Goal: Check status: Check status

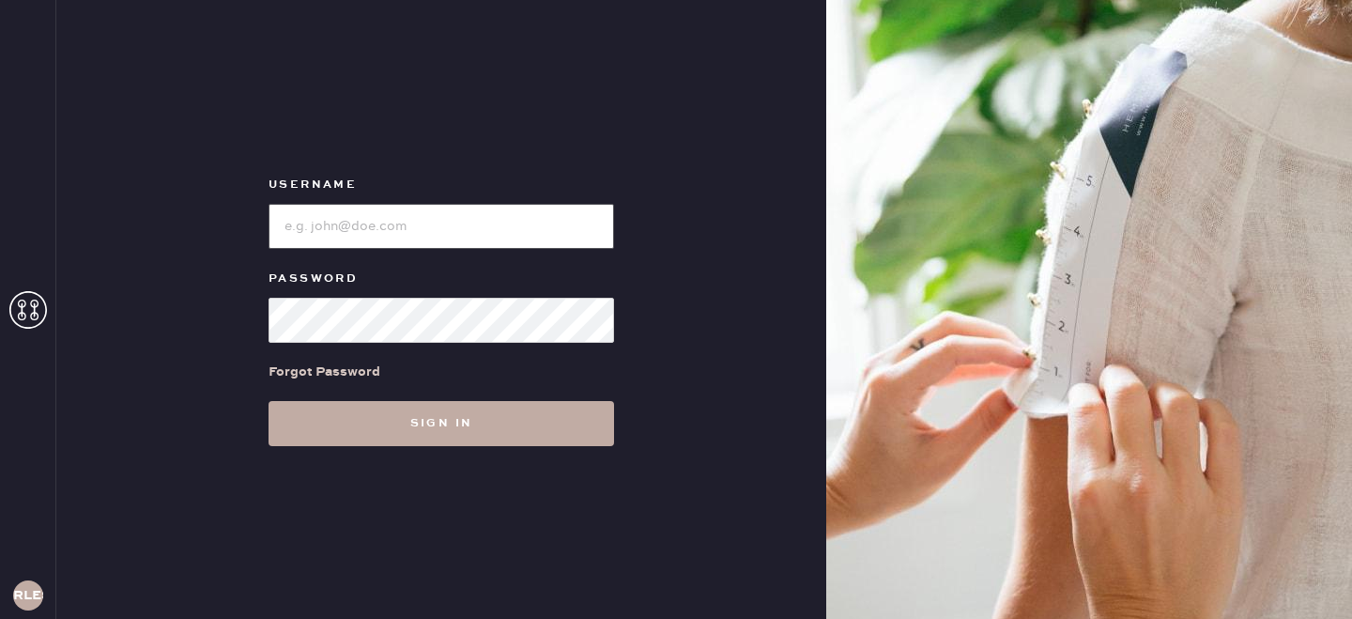
type input "reformationlowereastside"
click at [396, 443] on button "Sign in" at bounding box center [440, 423] width 345 height 45
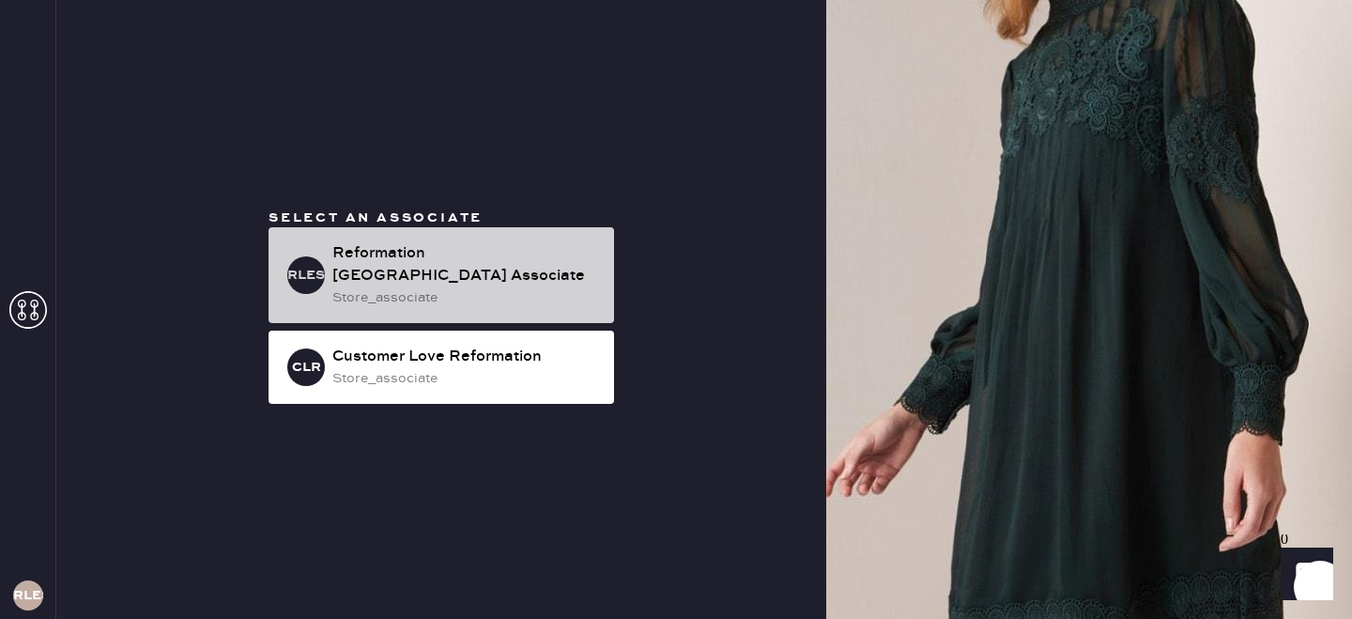
click at [502, 285] on div "Reformation [GEOGRAPHIC_DATA] Associate" at bounding box center [465, 264] width 267 height 45
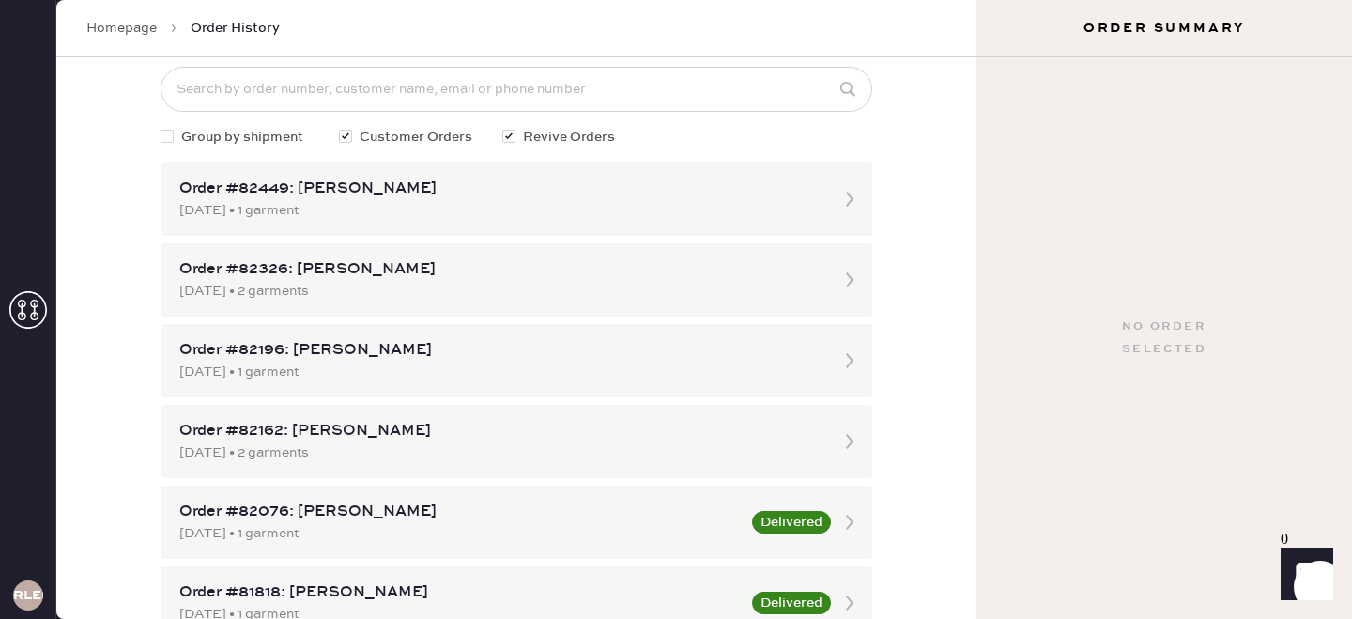
scroll to position [114, 0]
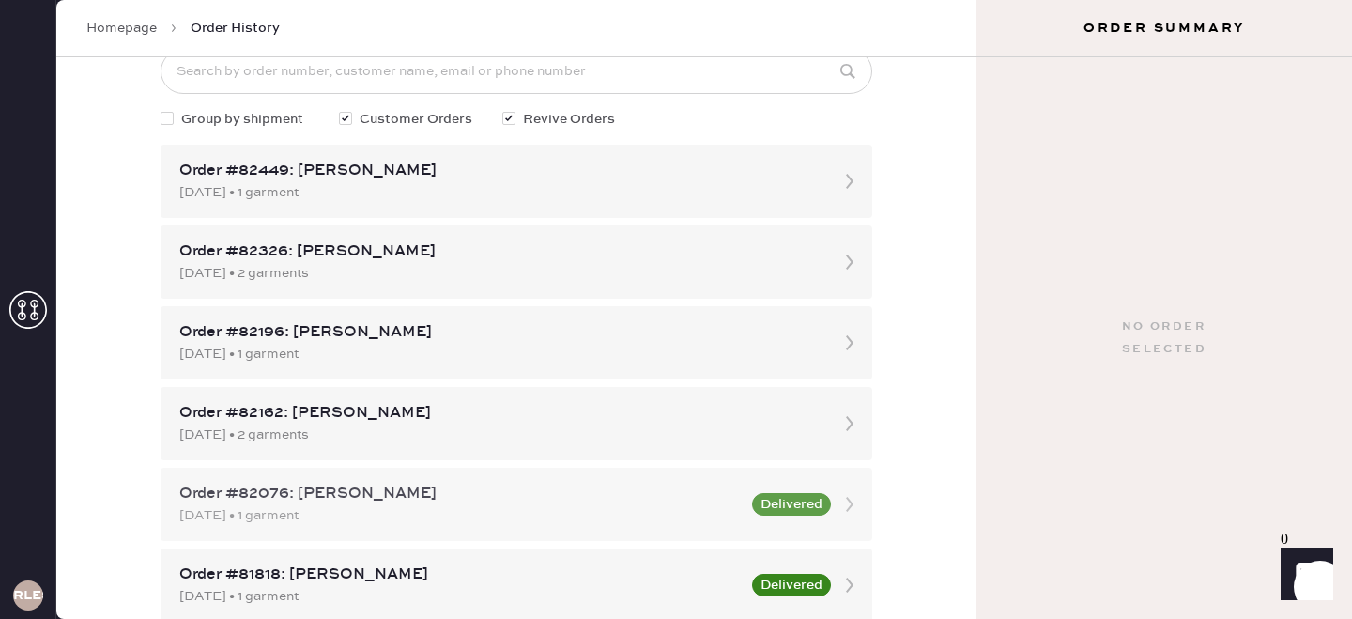
click at [659, 511] on div "[DATE] • 1 garment" at bounding box center [459, 515] width 561 height 21
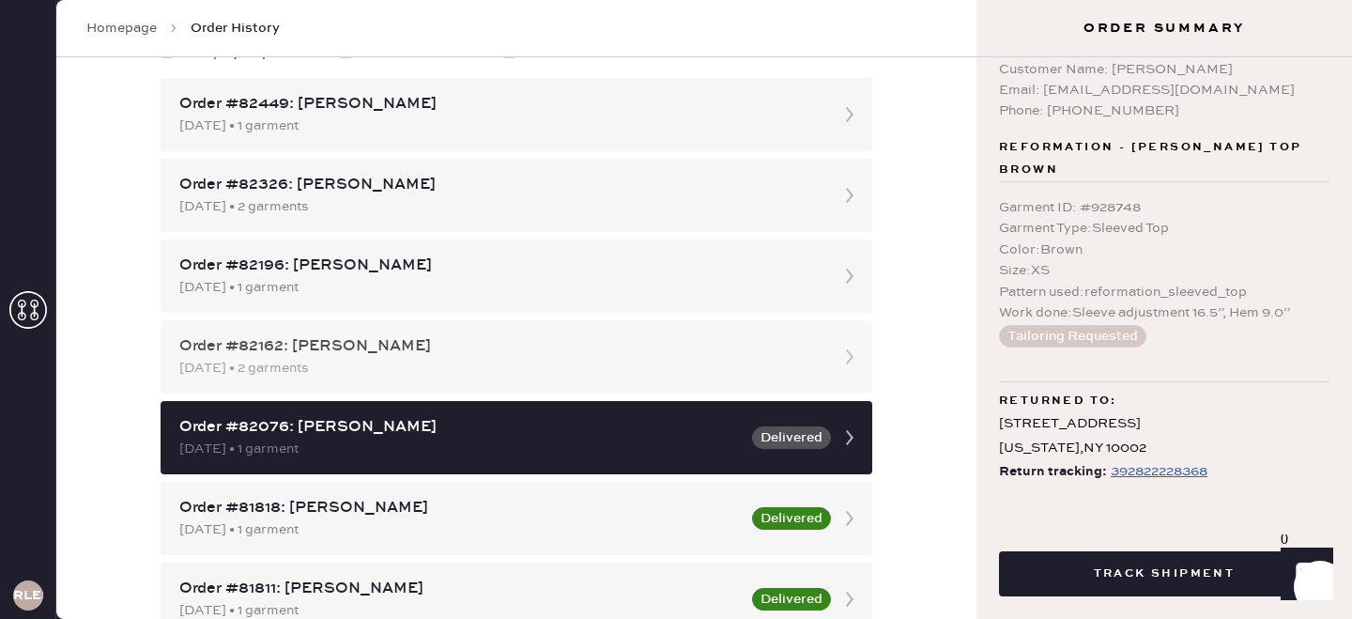
scroll to position [240, 0]
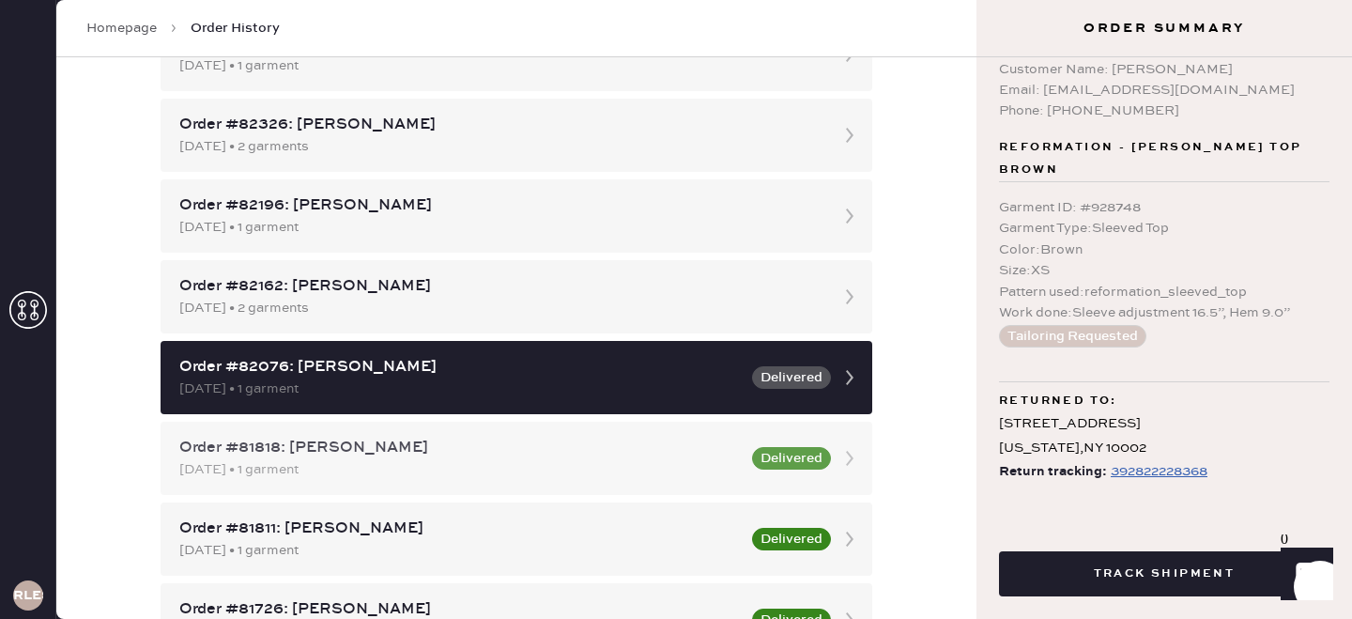
click at [566, 450] on div "Order #81818: [PERSON_NAME]" at bounding box center [459, 448] width 561 height 23
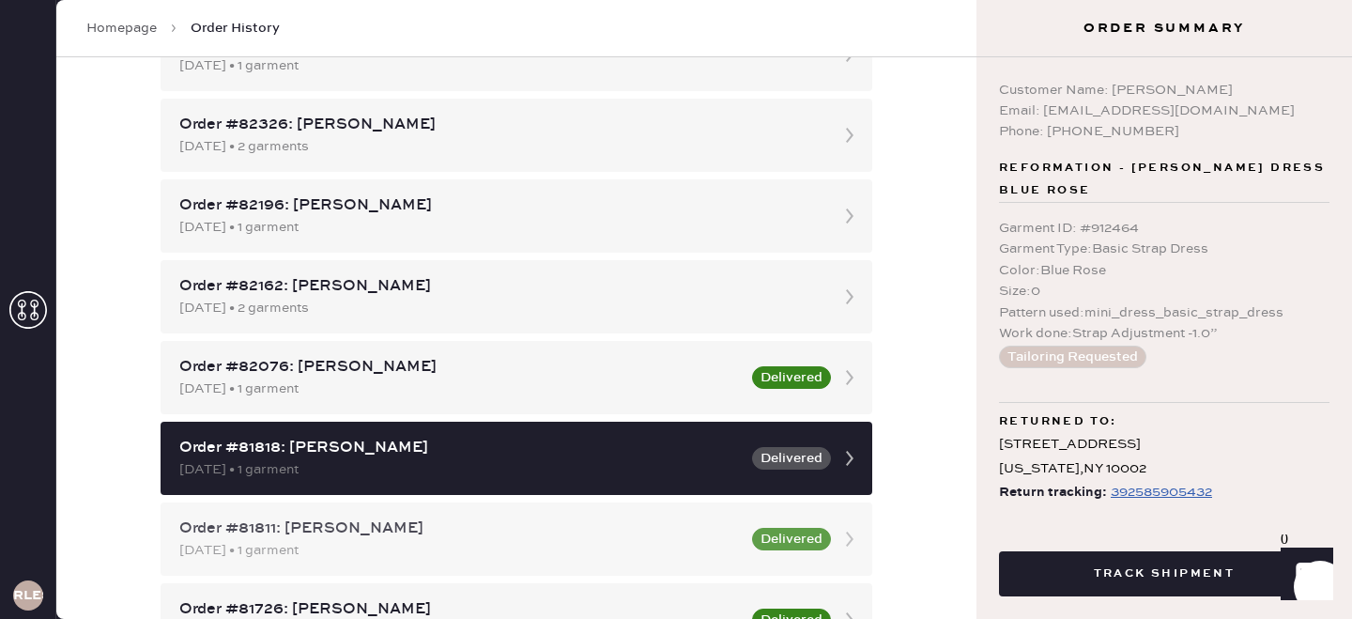
click at [621, 533] on div "Order #81811: [PERSON_NAME]" at bounding box center [459, 528] width 561 height 23
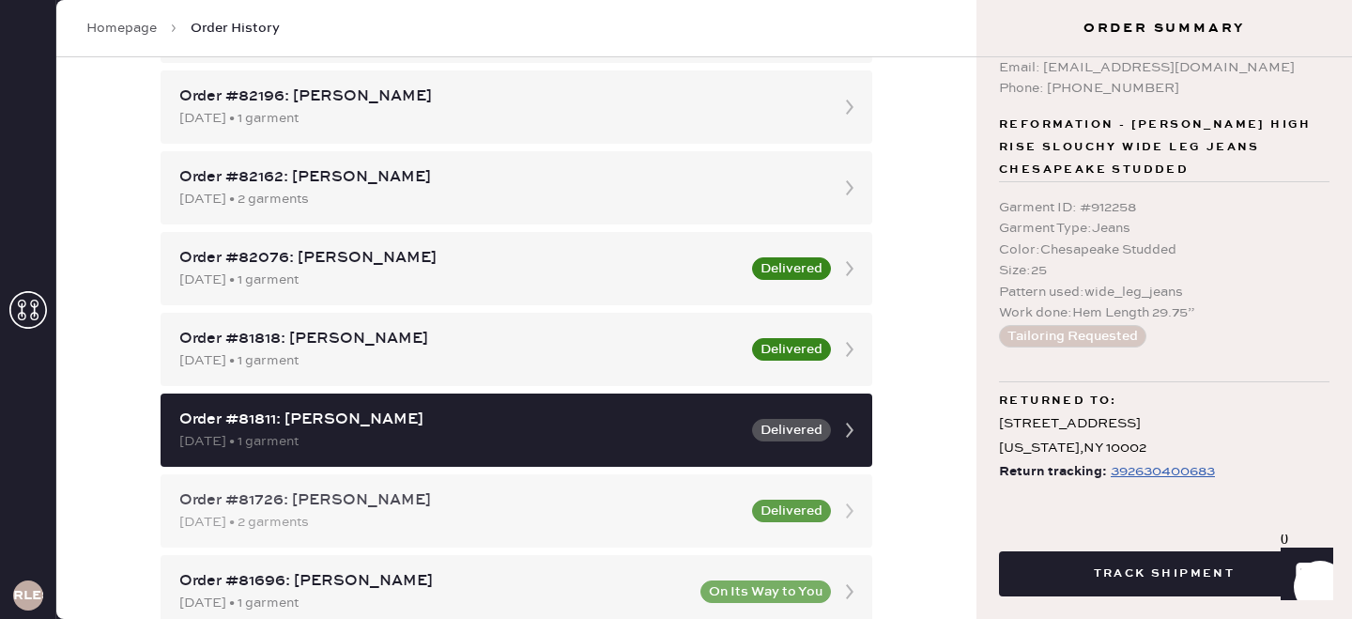
scroll to position [359, 0]
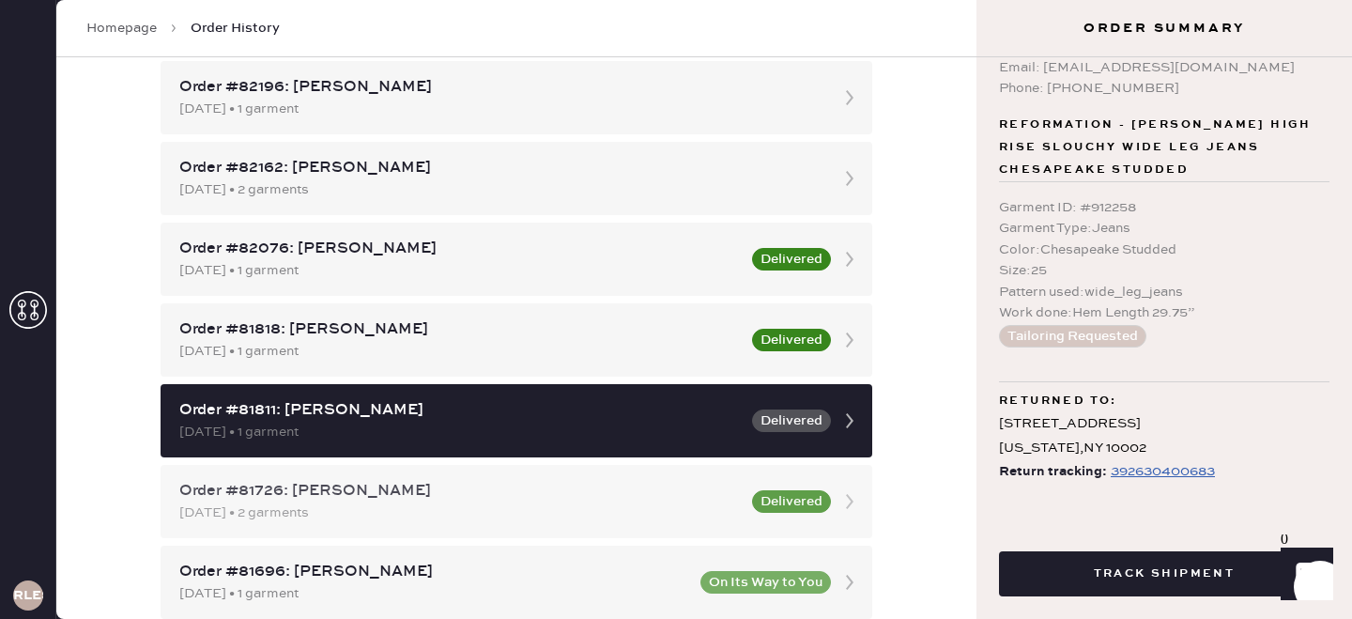
click at [670, 470] on div "Order #81726: [PERSON_NAME] [DATE] • 2 garments Delivered" at bounding box center [517, 501] width 712 height 73
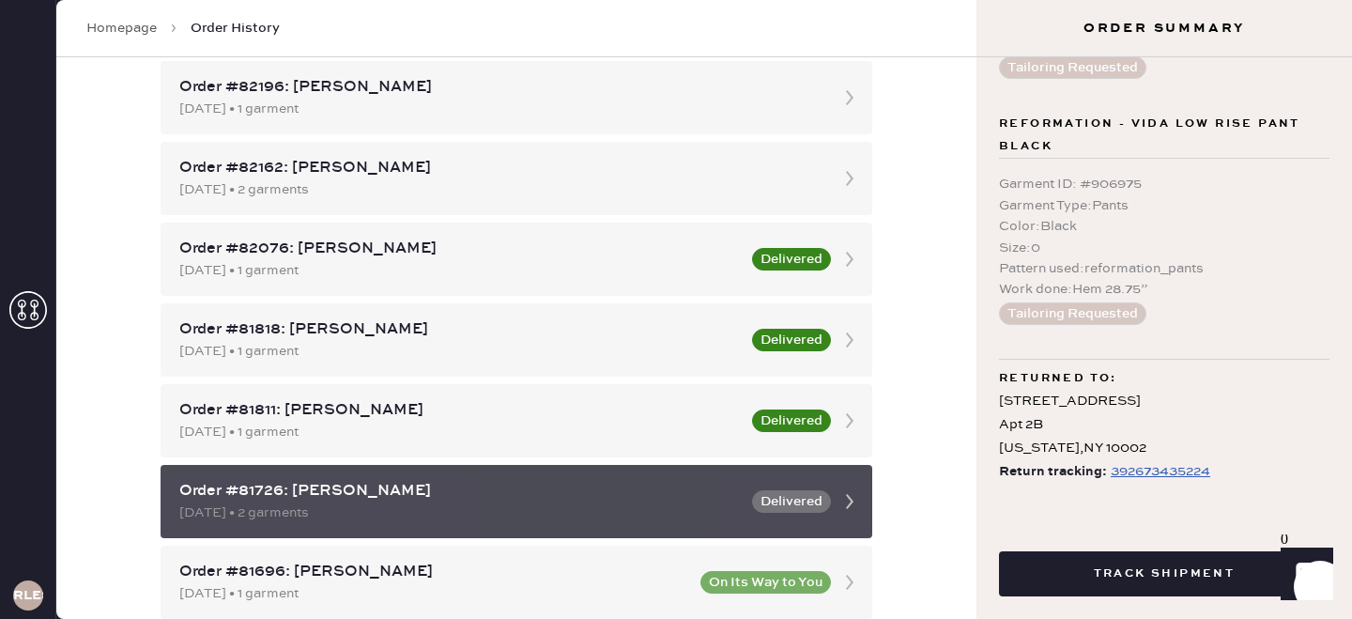
scroll to position [422, 0]
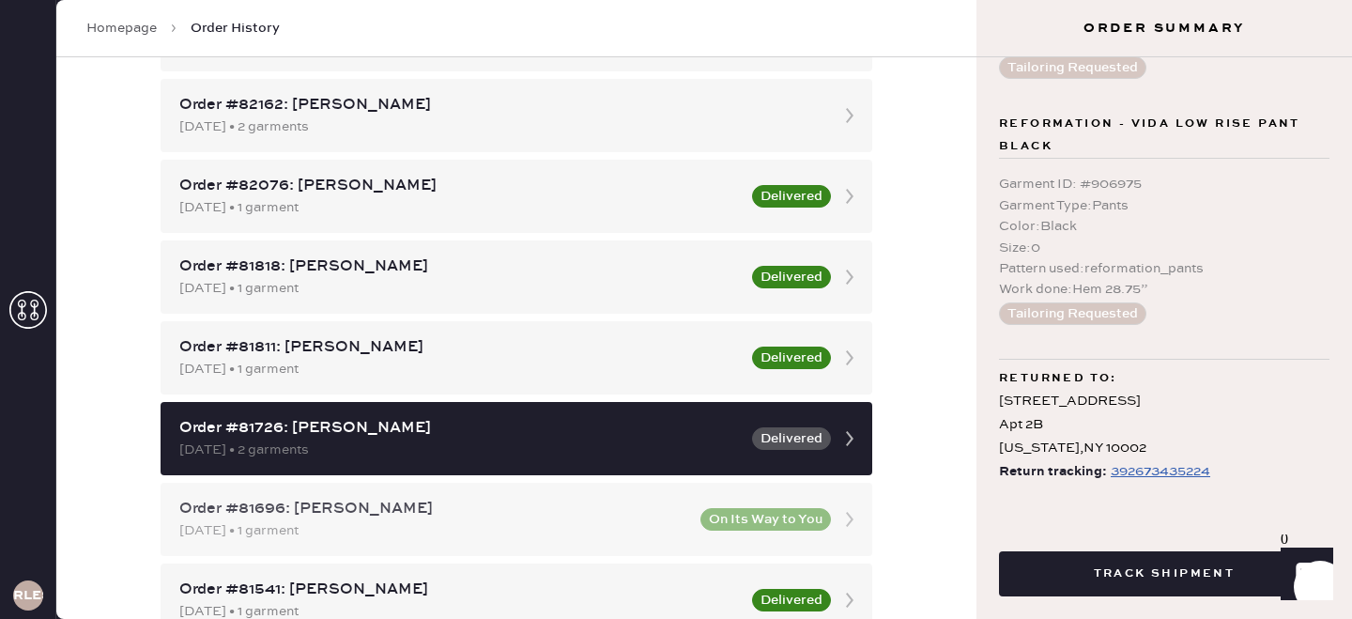
click at [528, 499] on div "Order #81696: [PERSON_NAME]" at bounding box center [434, 509] width 510 height 23
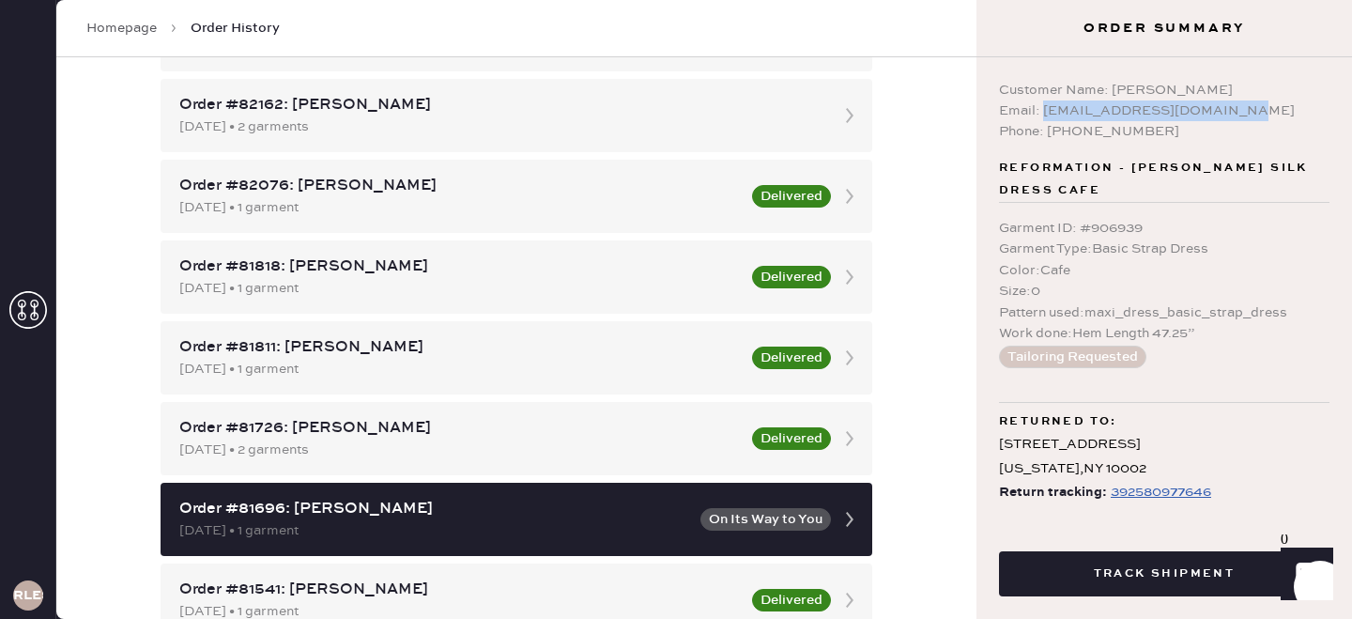
drag, startPoint x: 1046, startPoint y: 108, endPoint x: 1248, endPoint y: 104, distance: 201.9
click at [1248, 104] on div "Email: [EMAIL_ADDRESS][DOMAIN_NAME]" at bounding box center [1164, 110] width 330 height 21
copy div "[EMAIL_ADDRESS][DOMAIN_NAME]"
